Goal: Task Accomplishment & Management: Manage account settings

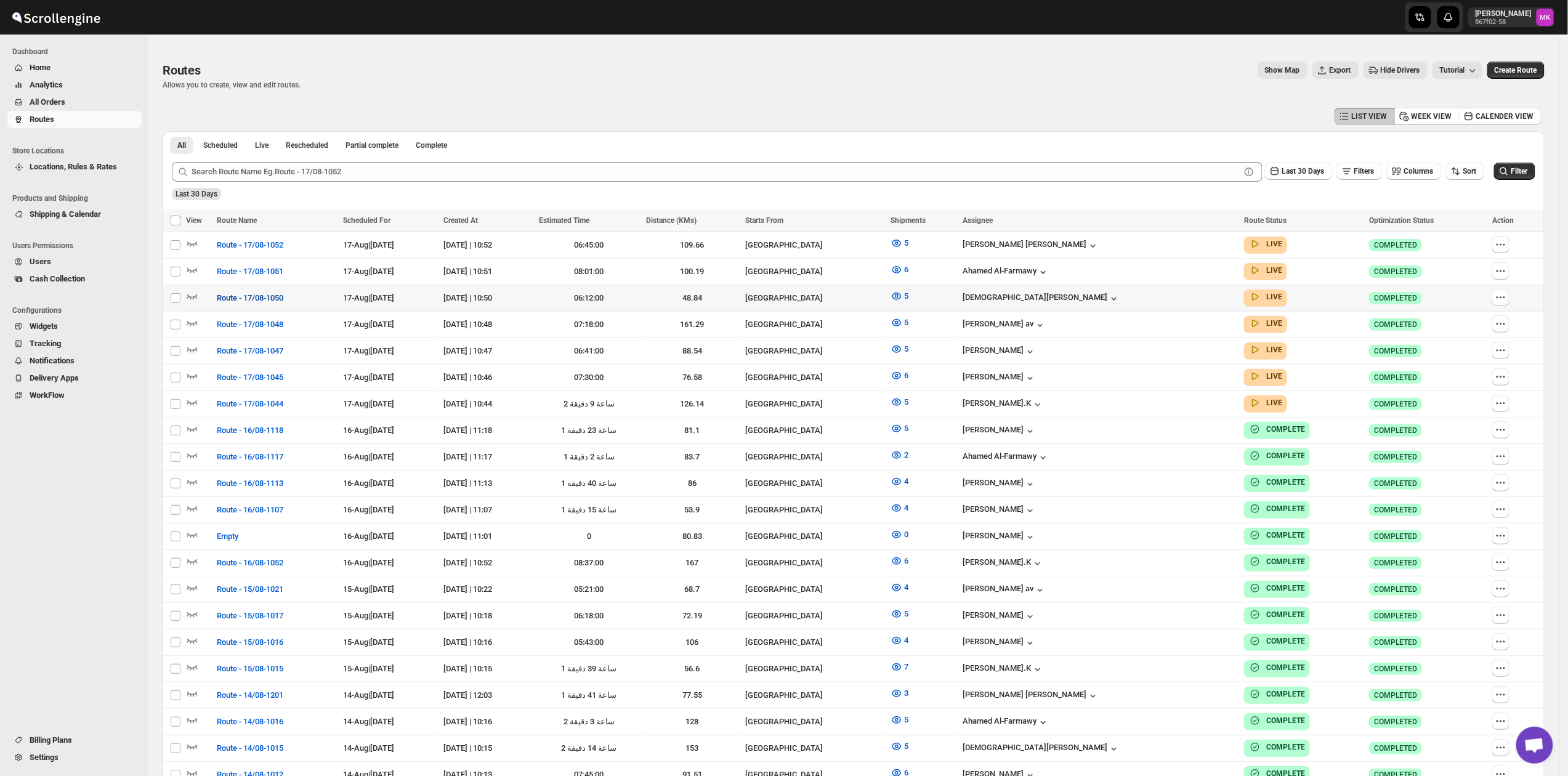
click at [279, 292] on span "Route - 17/08-1050" at bounding box center [250, 298] width 67 height 12
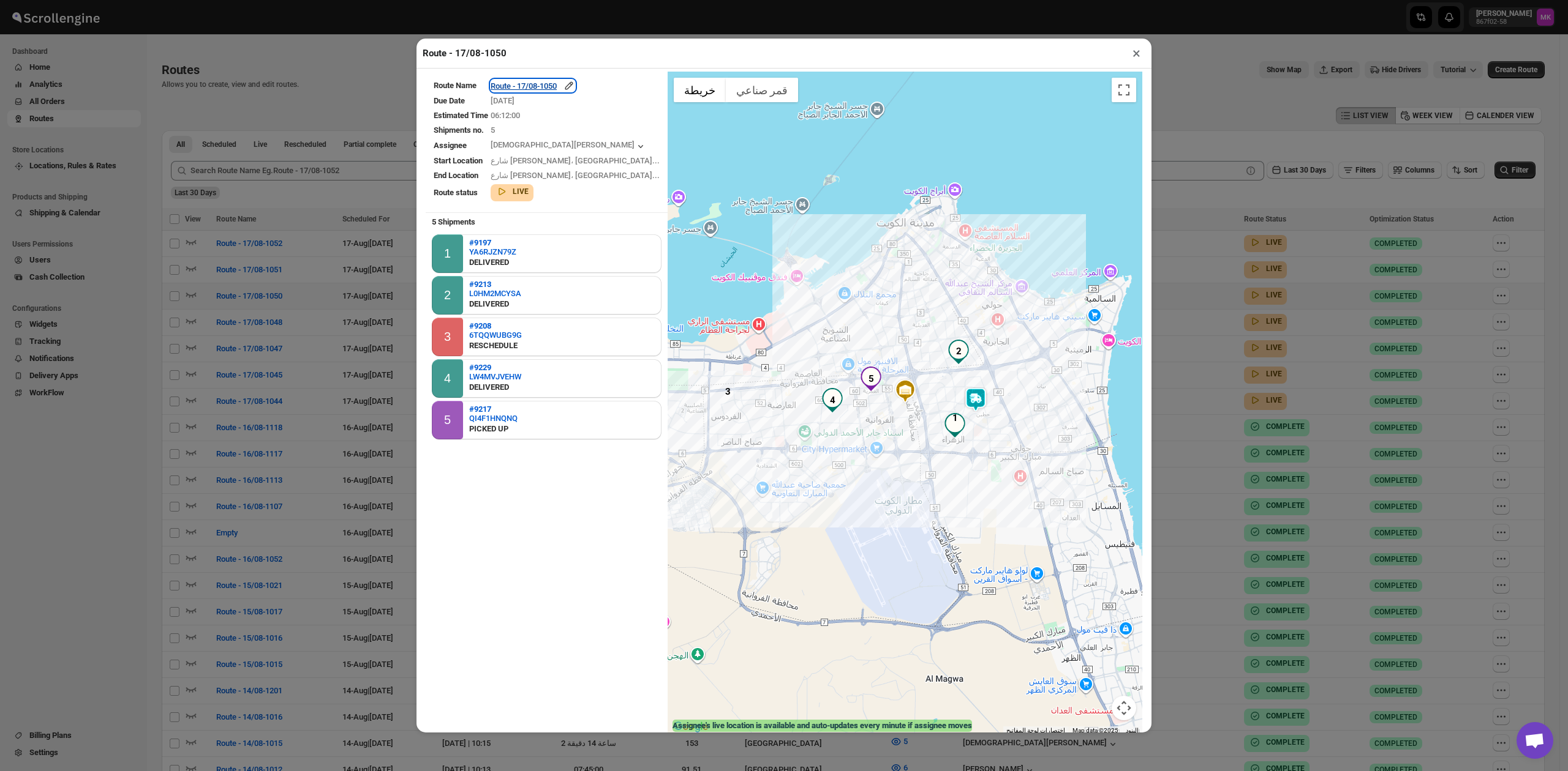
click at [560, 85] on div "Route - 17/08-1050" at bounding box center [533, 85] width 84 height 12
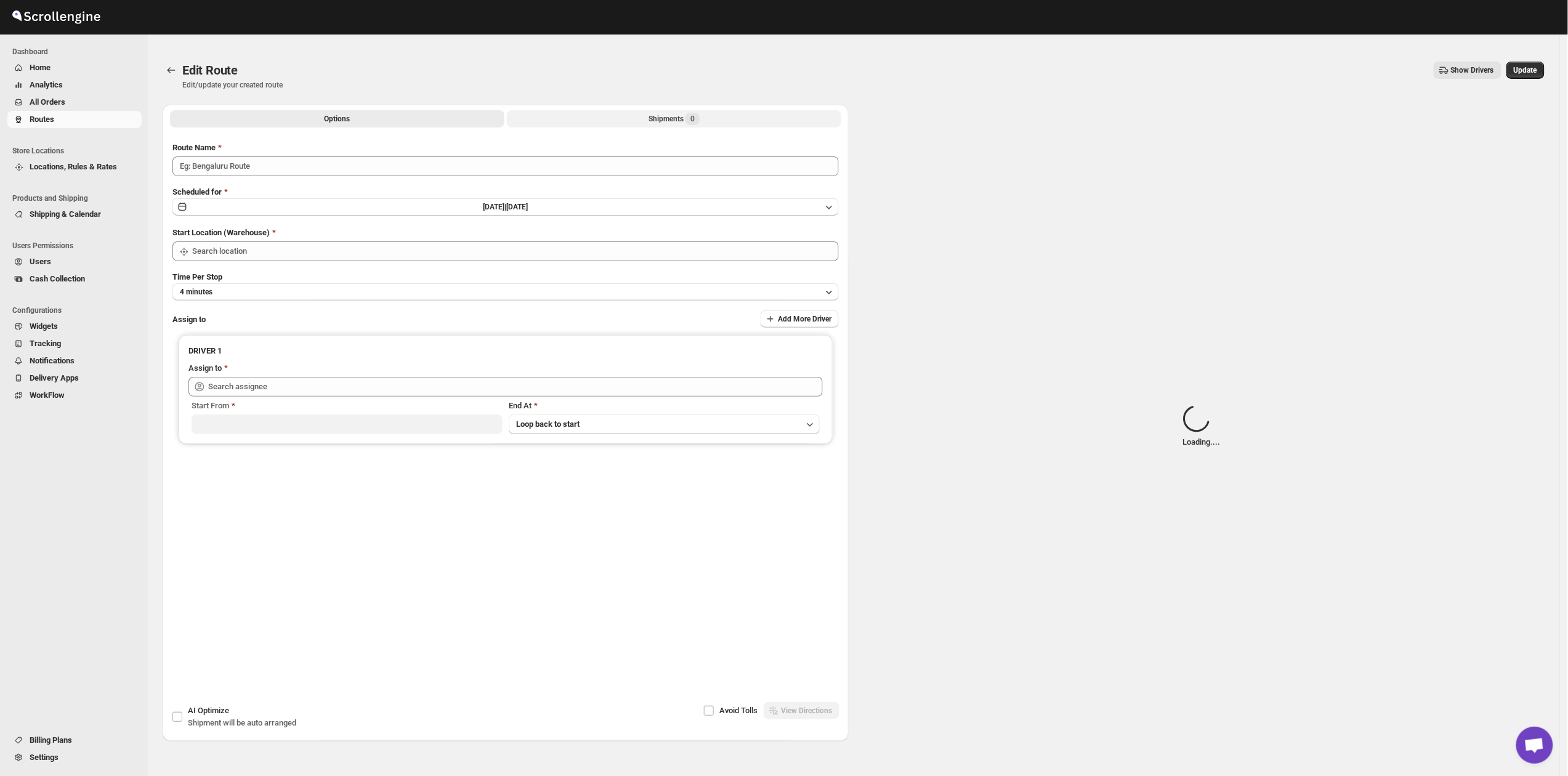
type input "Route - 17/08-1050"
click at [642, 126] on button "Shipments Loading..." at bounding box center [674, 119] width 335 height 17
type input "[GEOGRAPHIC_DATA]"
type input "[PERSON_NAME] ([EMAIL_ADDRESS][DOMAIN_NAME])"
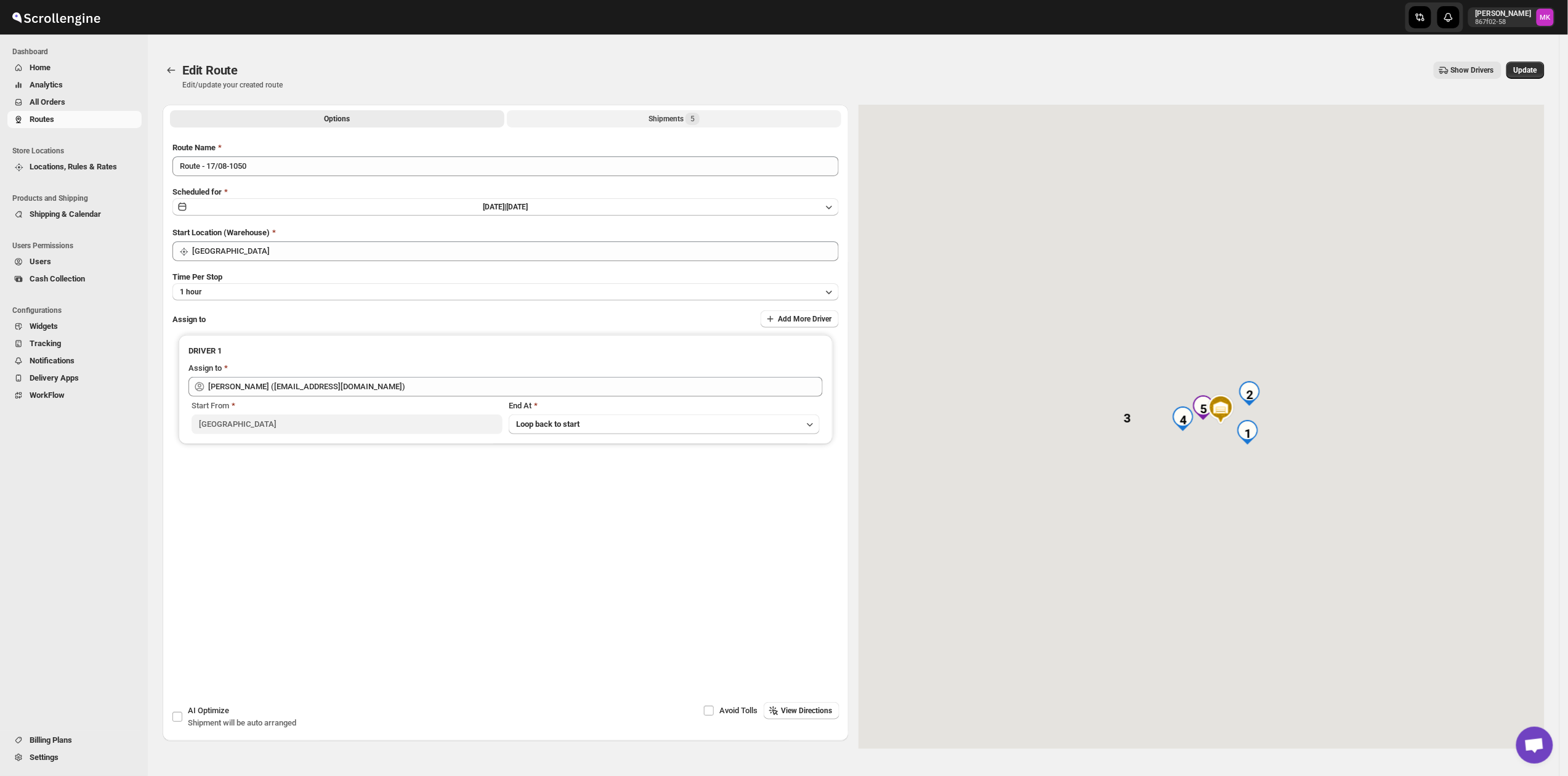
click at [661, 120] on div "Shipments 5" at bounding box center [674, 119] width 51 height 12
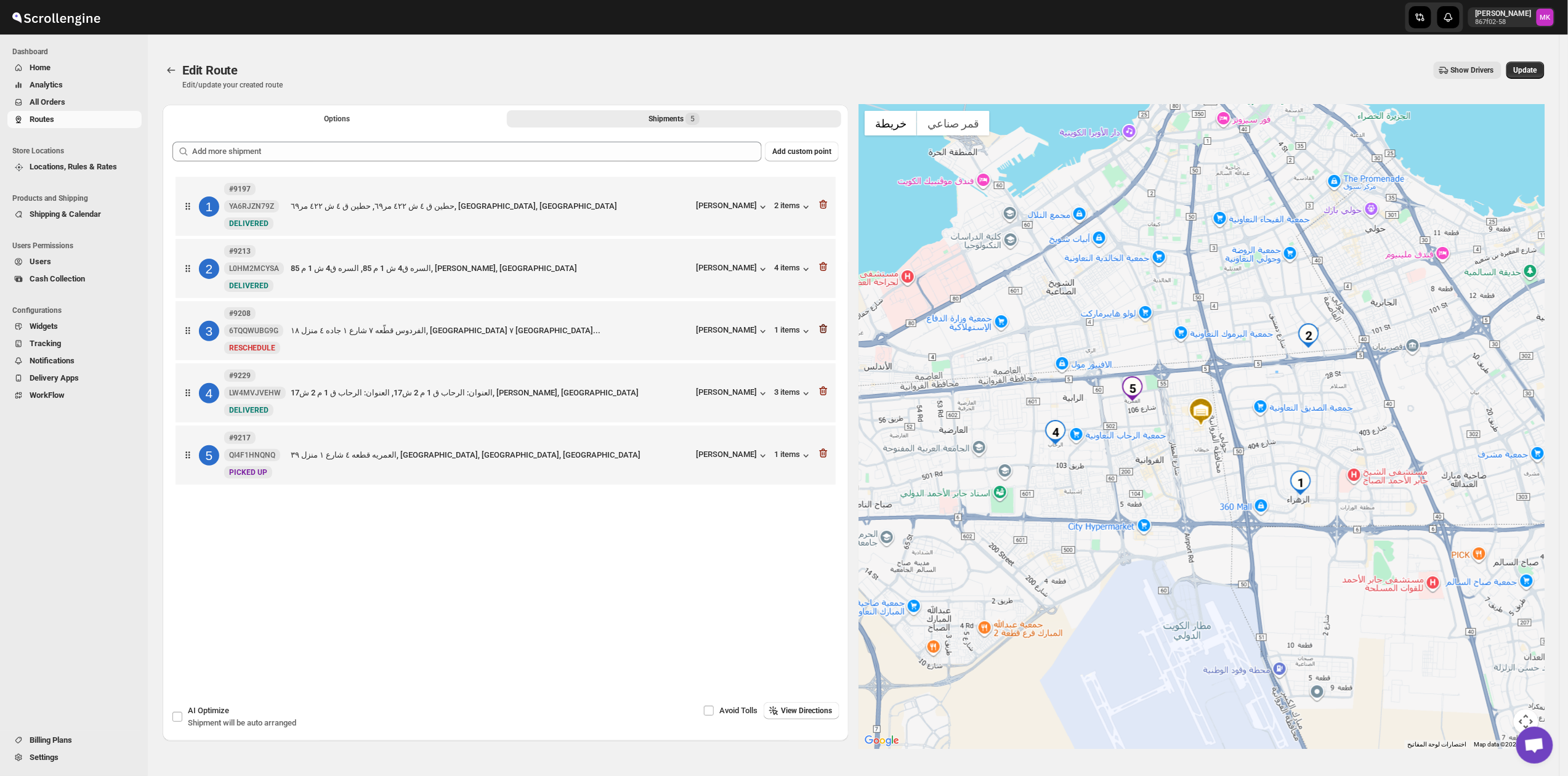
click at [828, 334] on icon "button" at bounding box center [823, 330] width 8 height 9
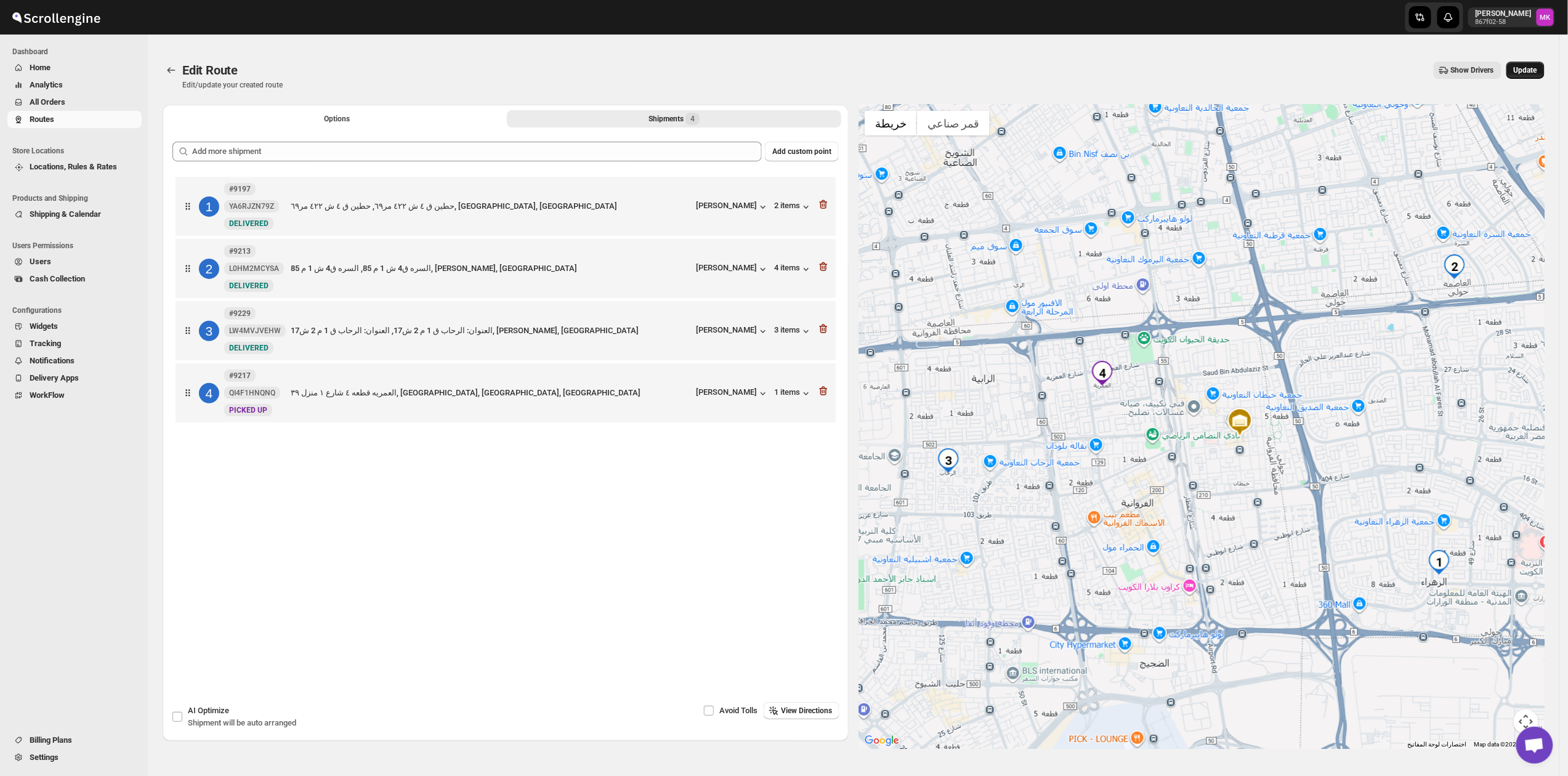
click at [1527, 72] on span "Update" at bounding box center [1526, 70] width 24 height 10
